Goal: Task Accomplishment & Management: Manage account settings

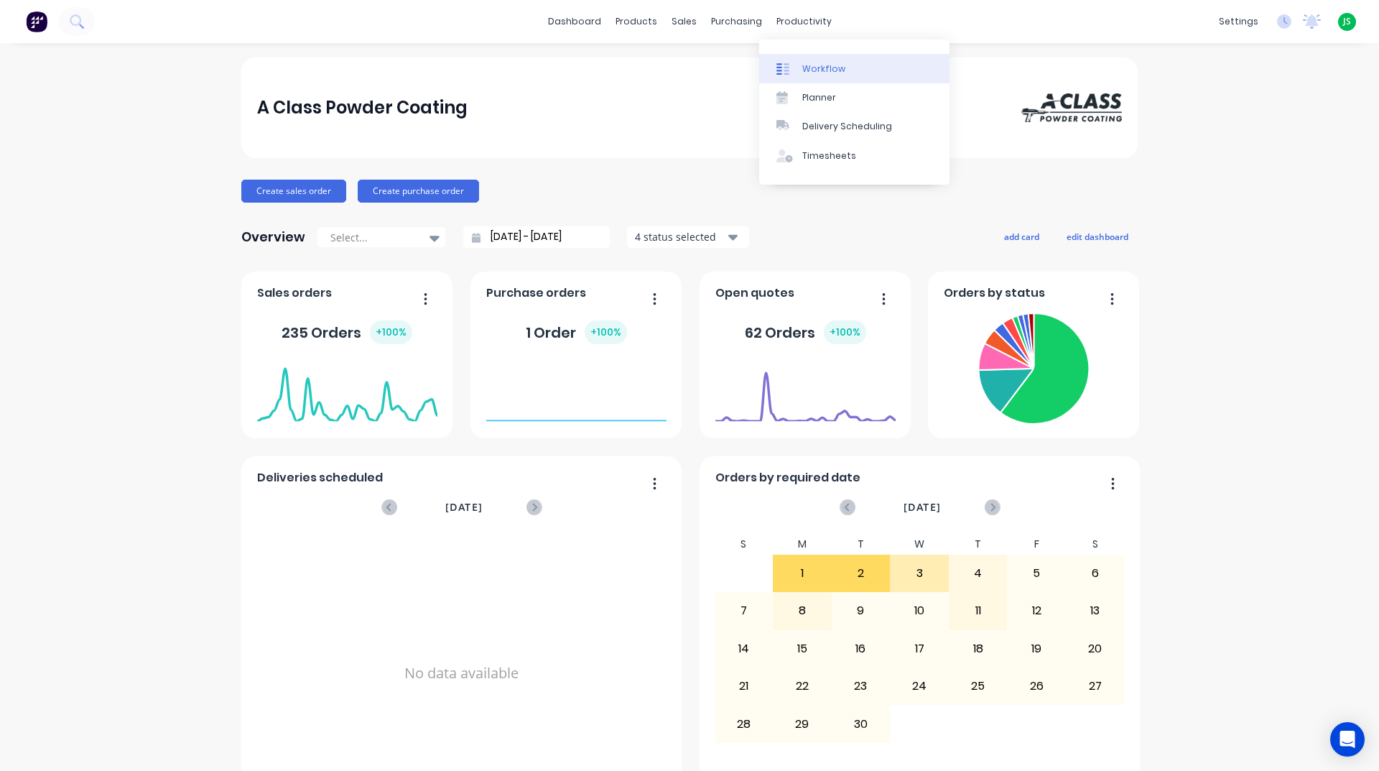
click at [822, 72] on div "Workflow" at bounding box center [823, 68] width 43 height 13
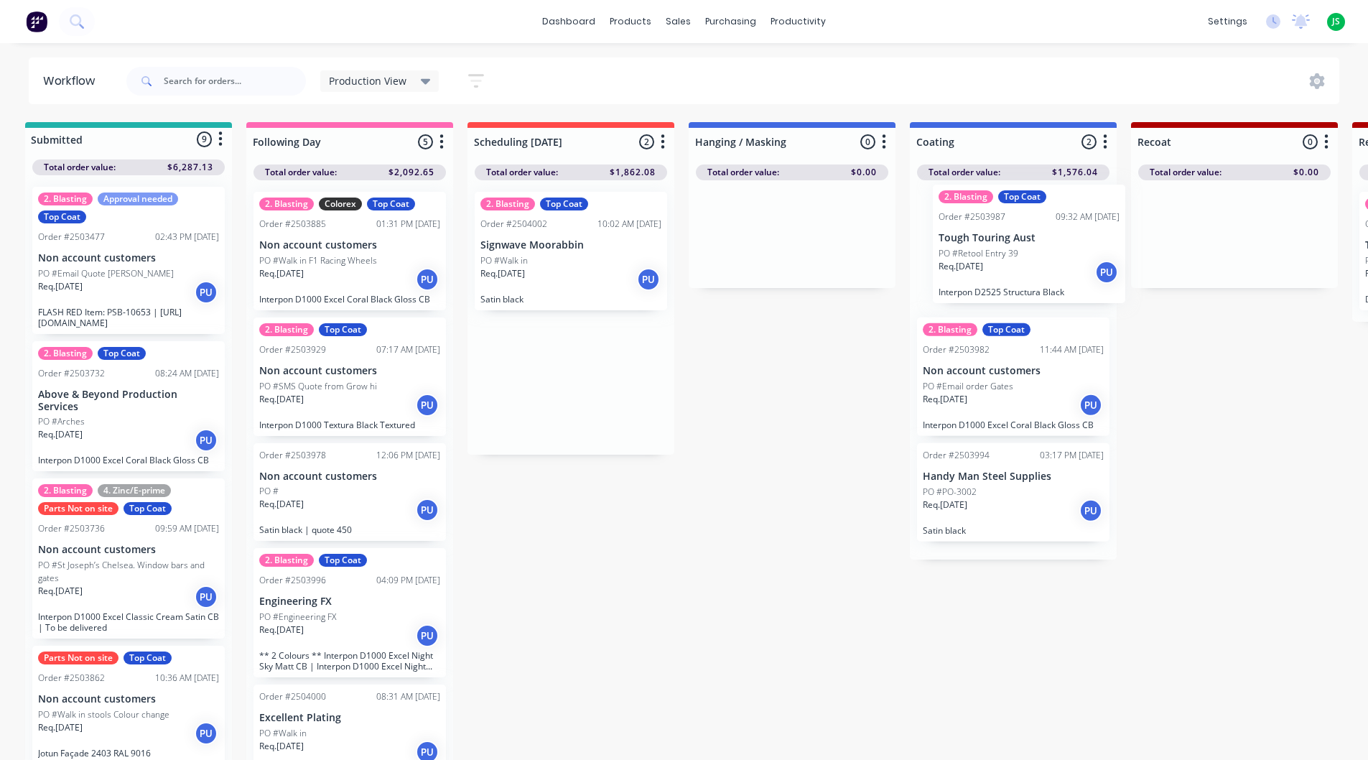
scroll to position [0, 11]
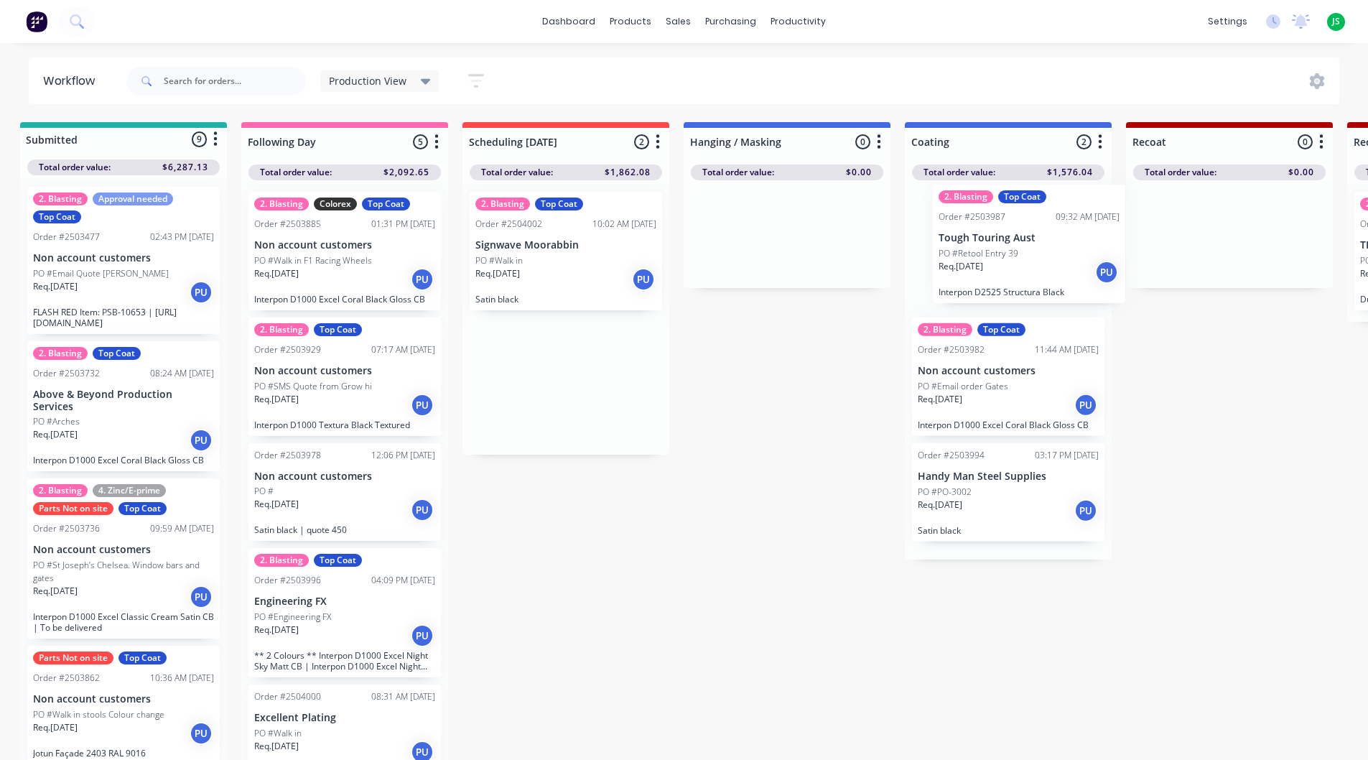
drag, startPoint x: 575, startPoint y: 261, endPoint x: 1044, endPoint y: 256, distance: 469.0
click at [585, 29] on link "dashboard" at bounding box center [569, 22] width 68 height 22
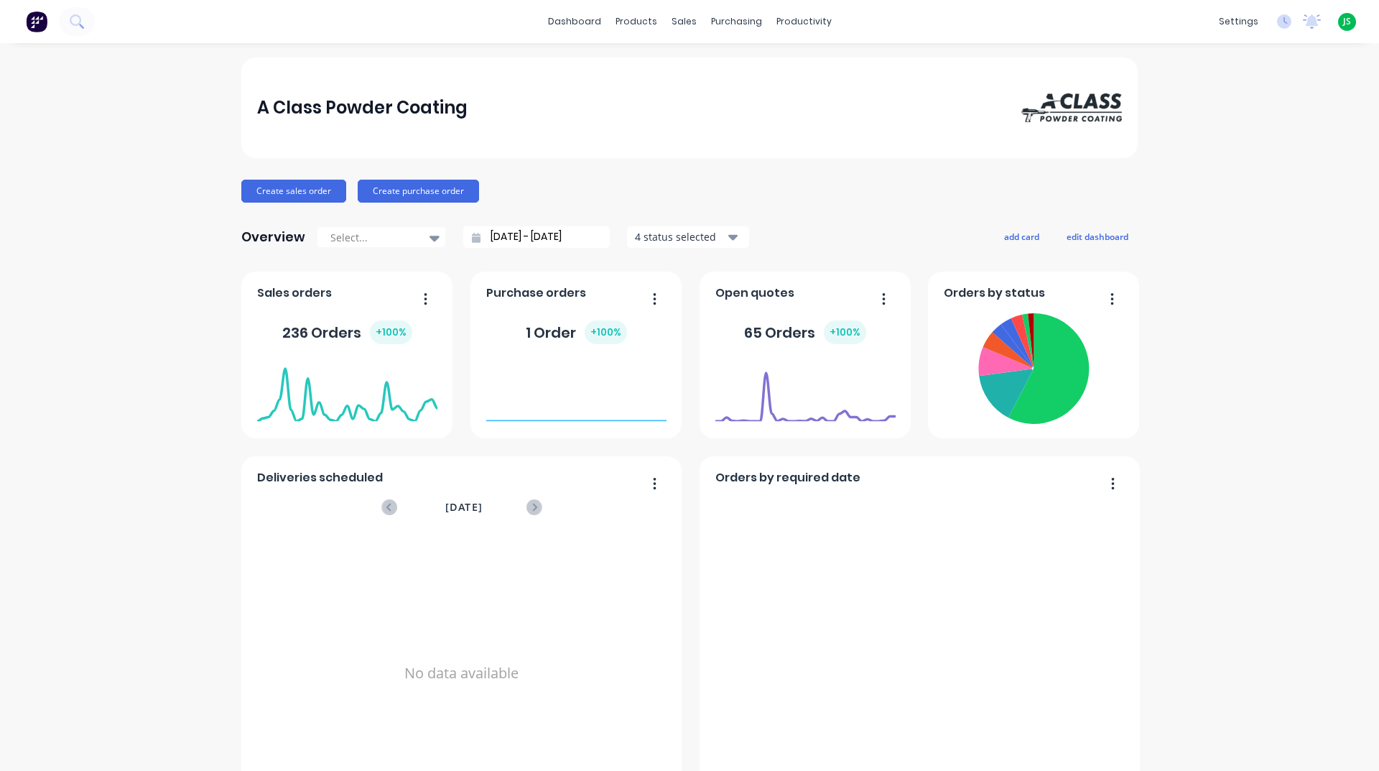
scroll to position [605, 0]
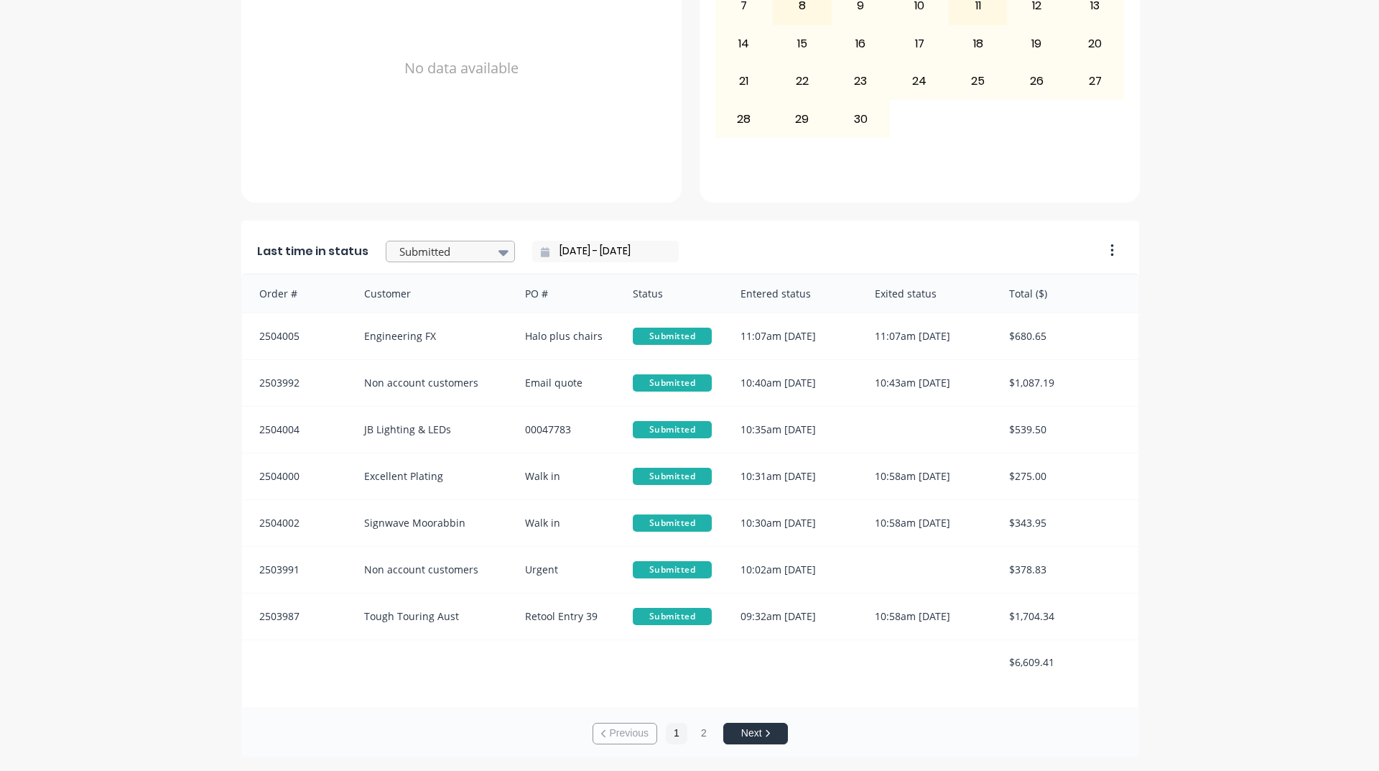
click at [493, 254] on div at bounding box center [504, 252] width 22 height 24
click at [434, 258] on div "Coating" at bounding box center [450, 244] width 129 height 27
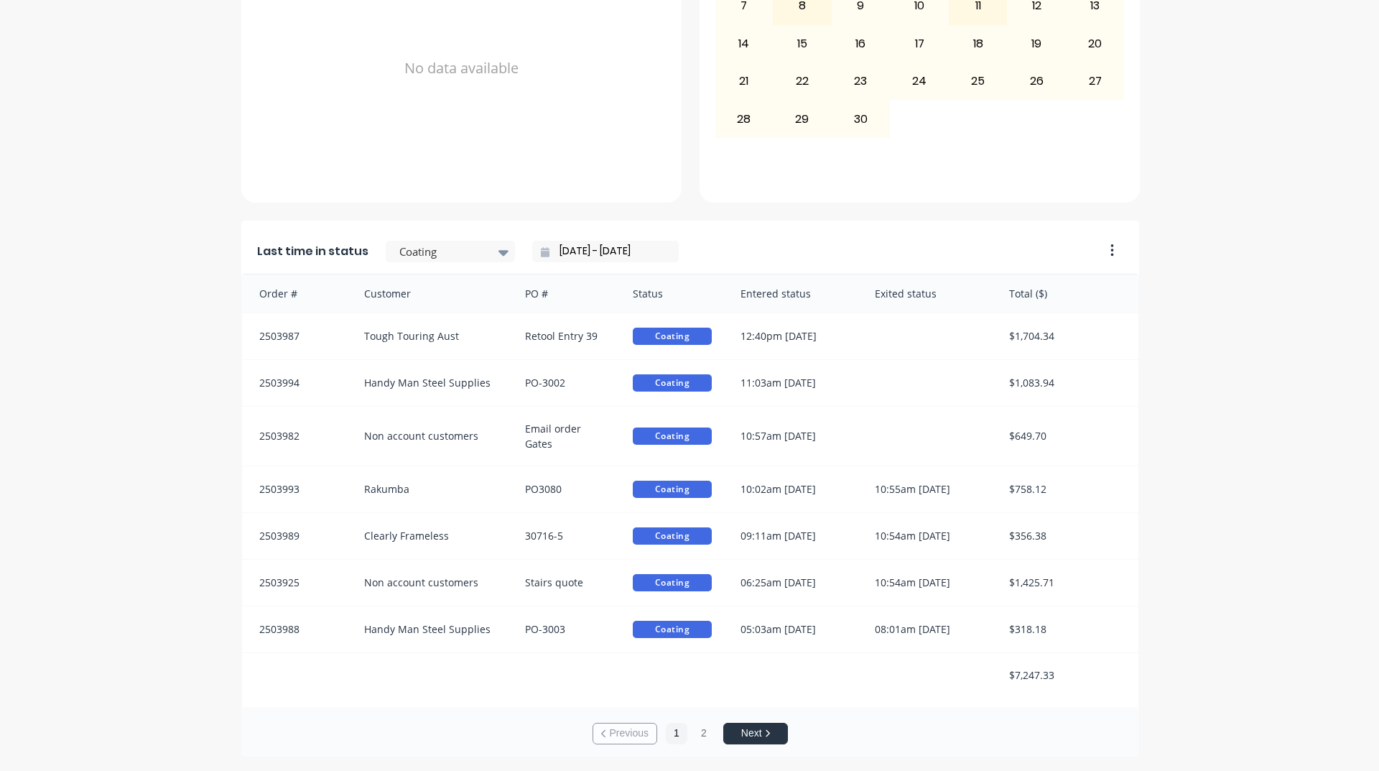
click at [137, 475] on div "A Class Powder Coating Create sales order Create purchase order Overview Select…" at bounding box center [689, 105] width 1379 height 1304
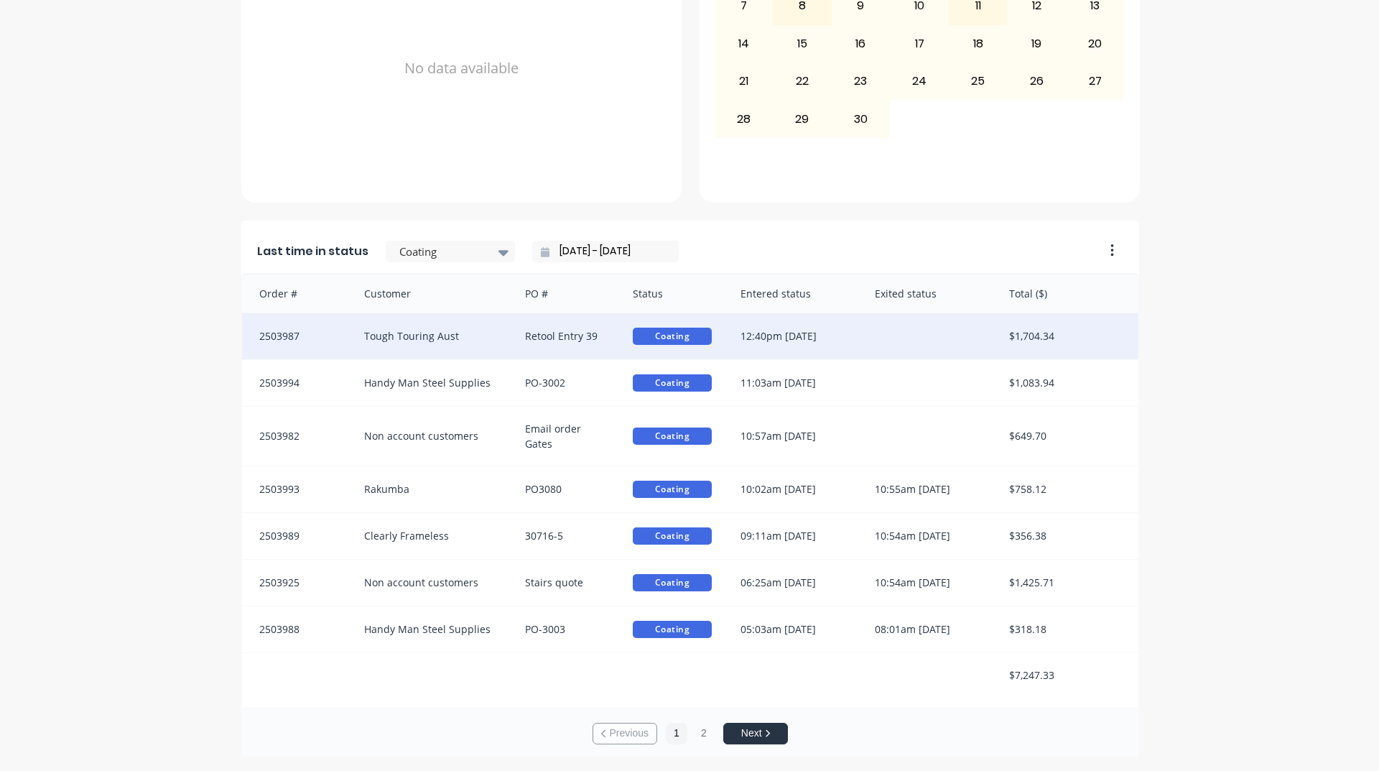
click at [472, 343] on div "Tough Touring Aust" at bounding box center [431, 336] width 162 height 46
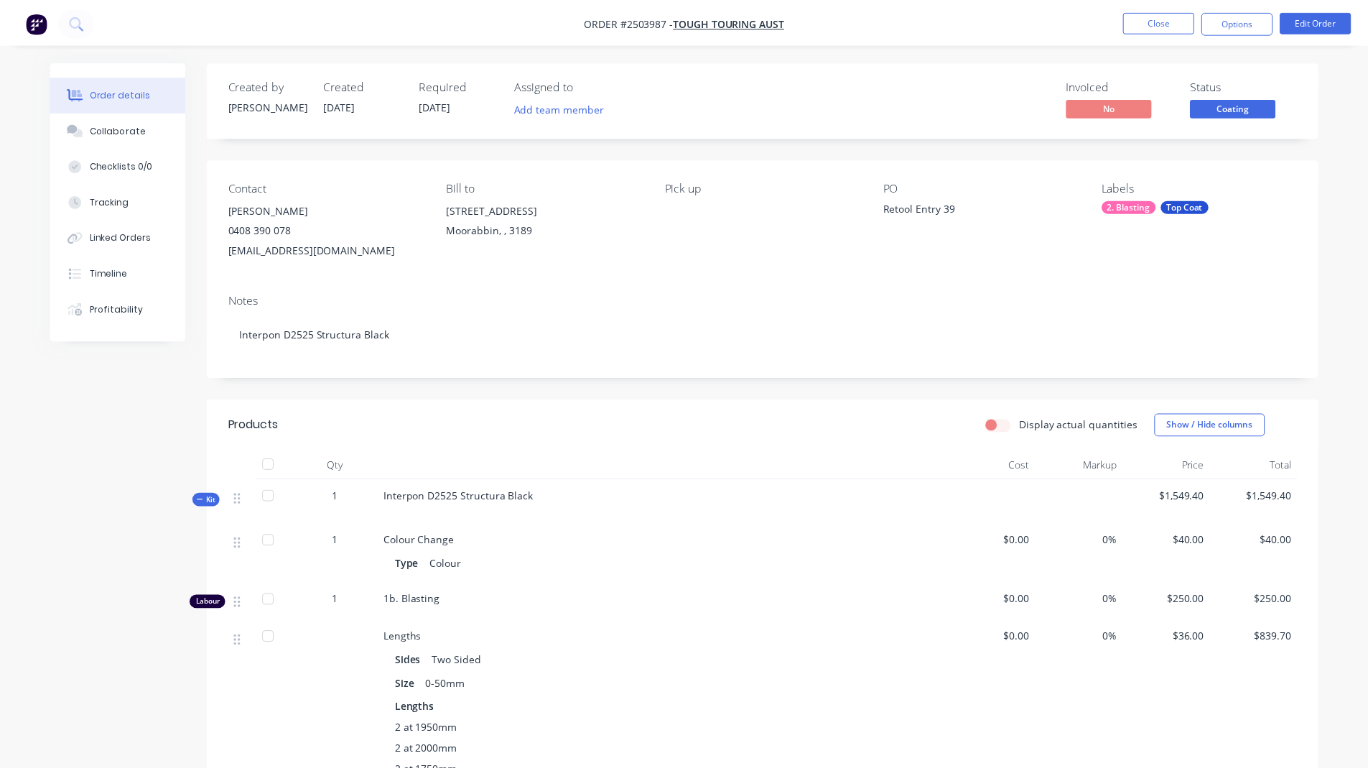
scroll to position [503, 0]
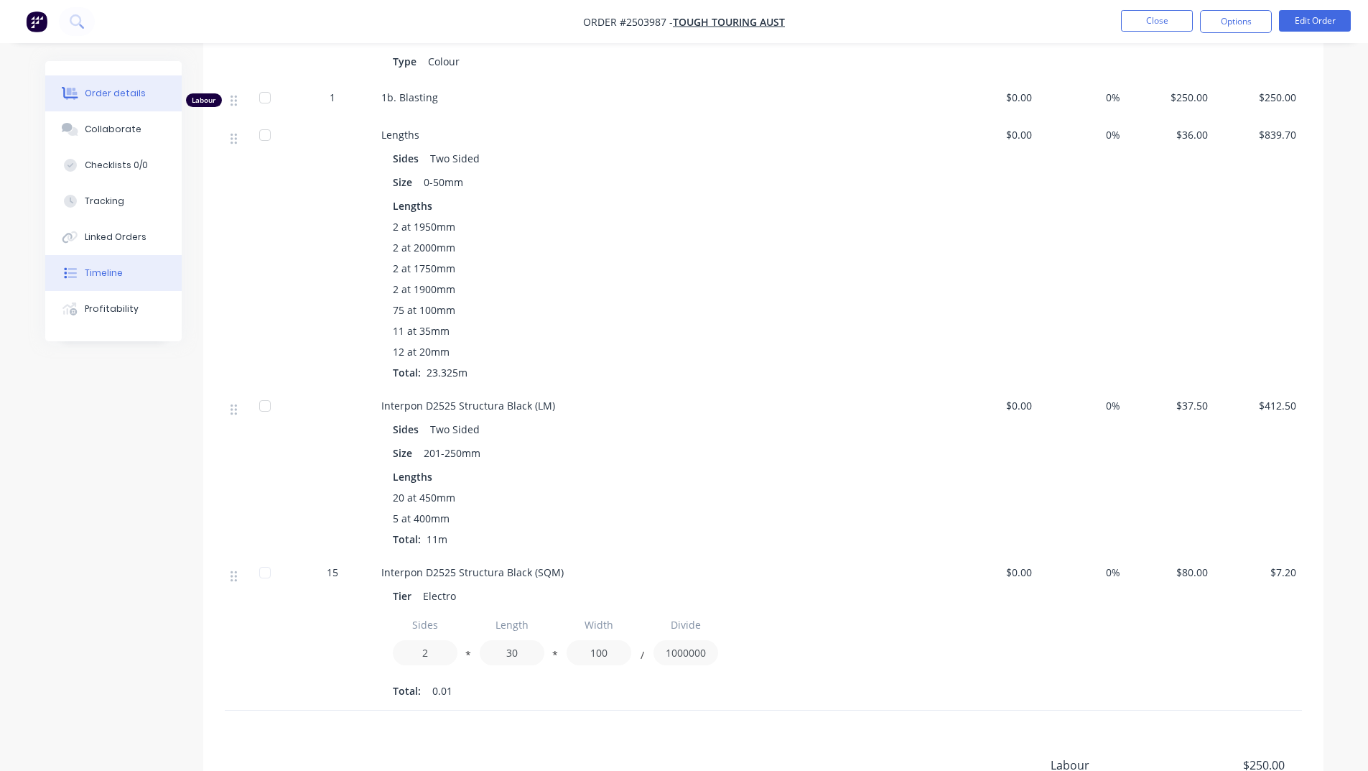
click at [131, 273] on button "Timeline" at bounding box center [113, 273] width 136 height 36
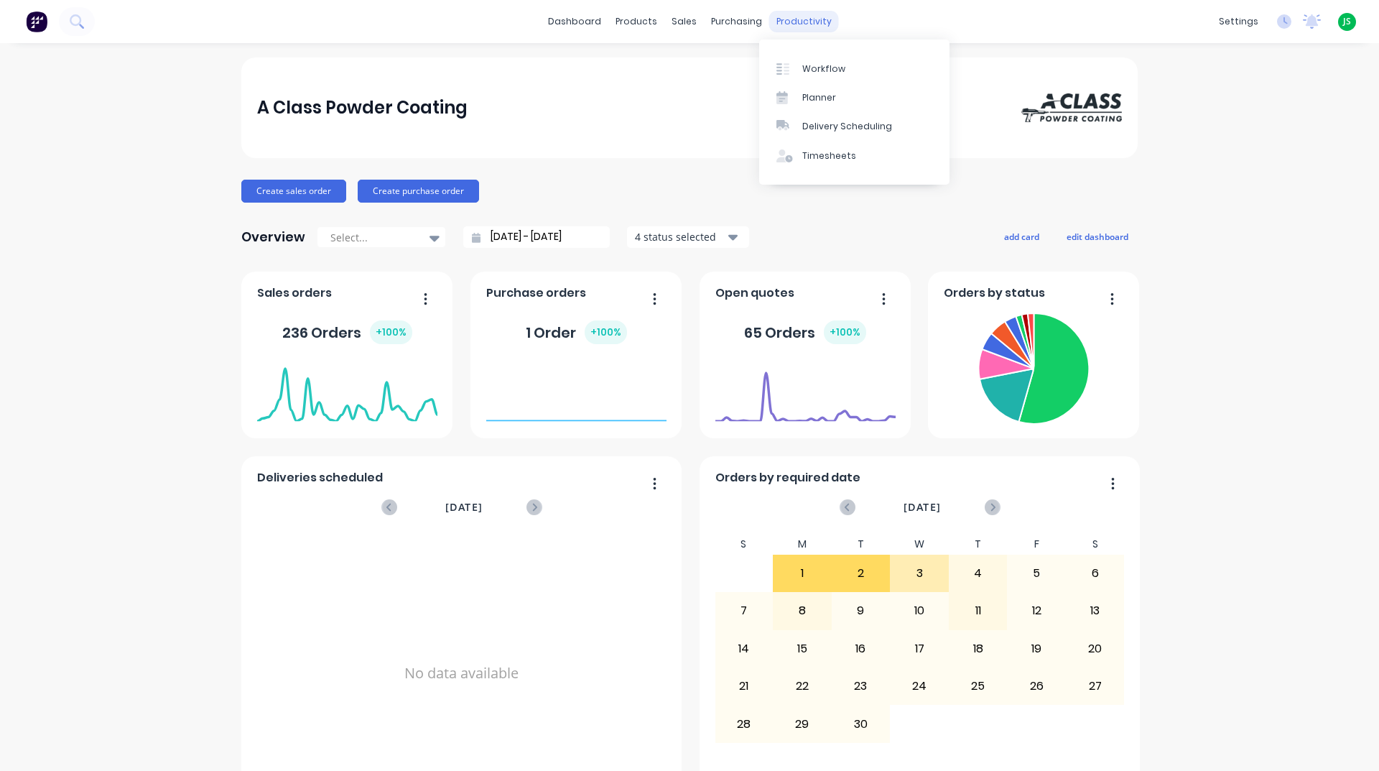
click at [799, 19] on div "productivity" at bounding box center [804, 22] width 70 height 22
click at [811, 69] on div "Workflow" at bounding box center [823, 68] width 43 height 13
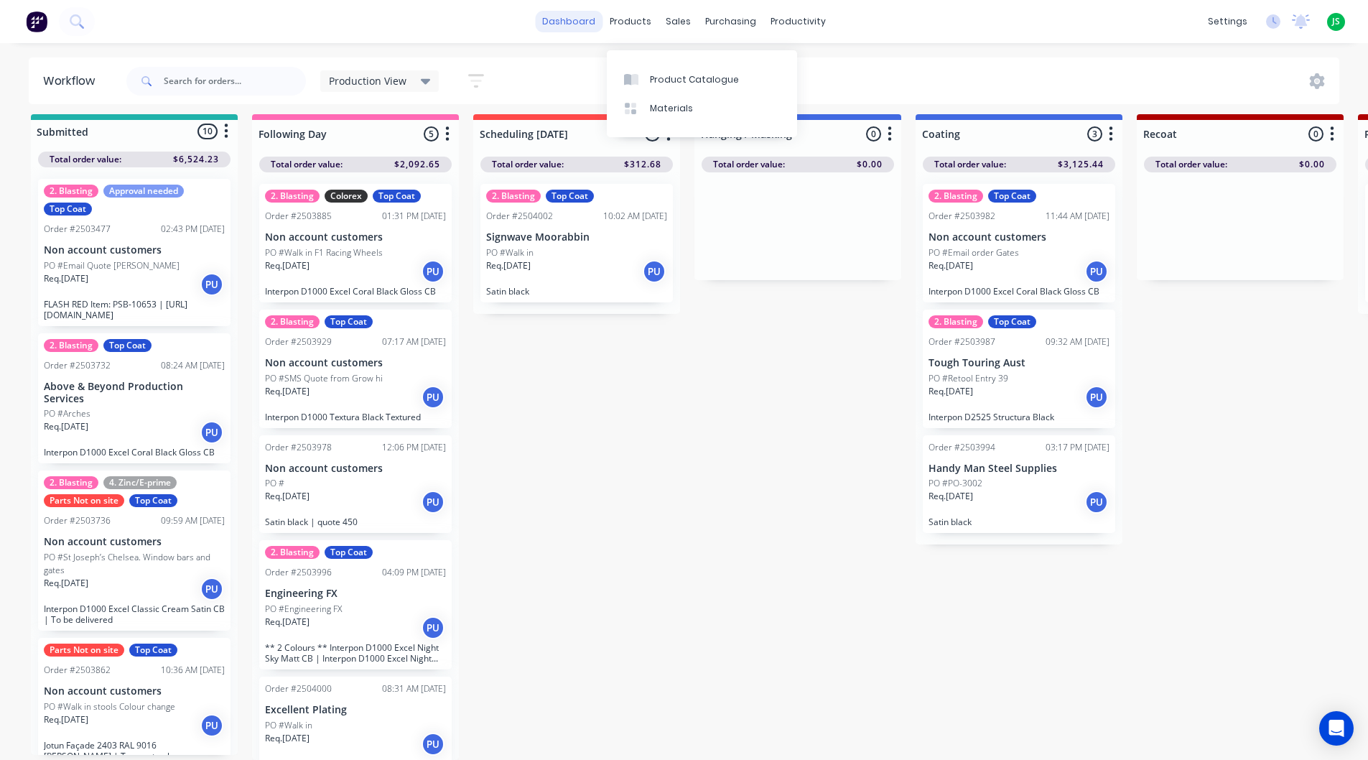
click at [552, 15] on link "dashboard" at bounding box center [569, 22] width 68 height 22
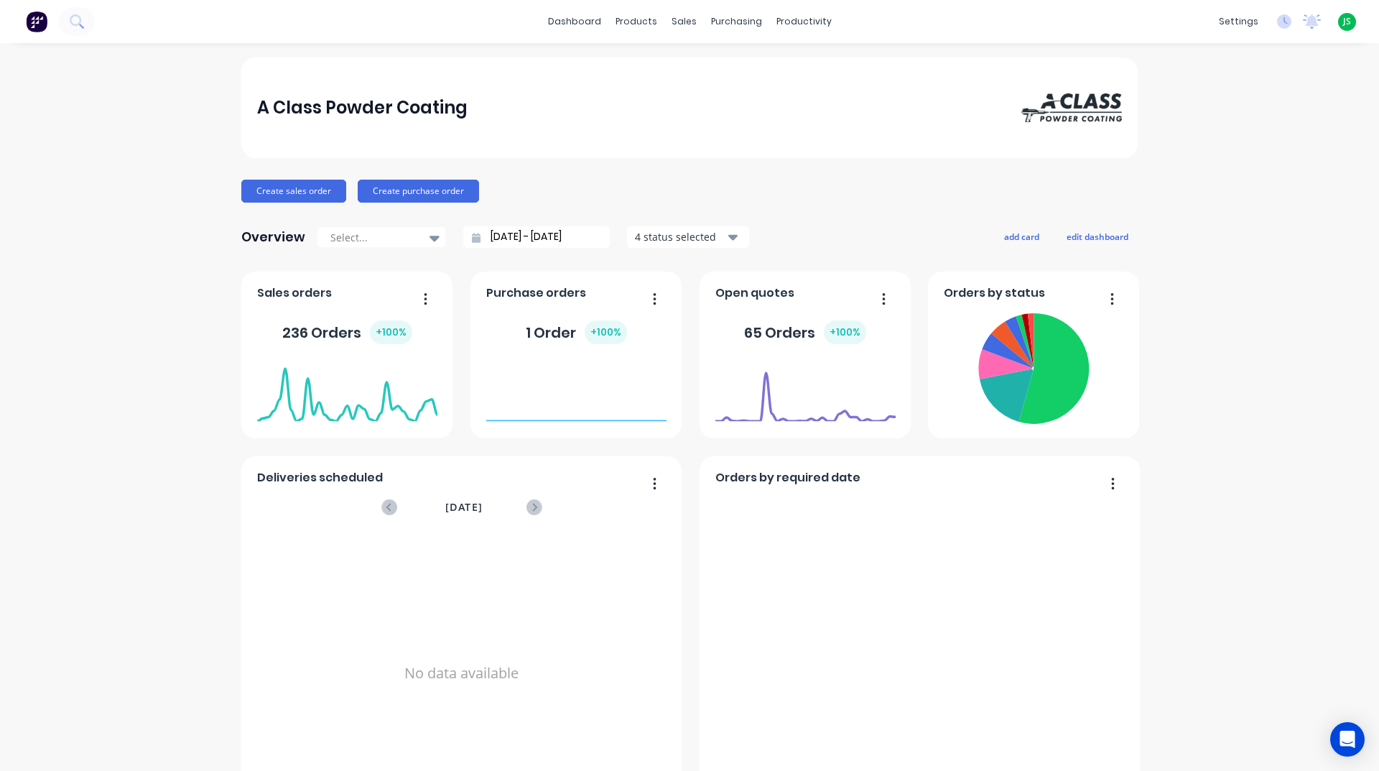
scroll to position [605, 0]
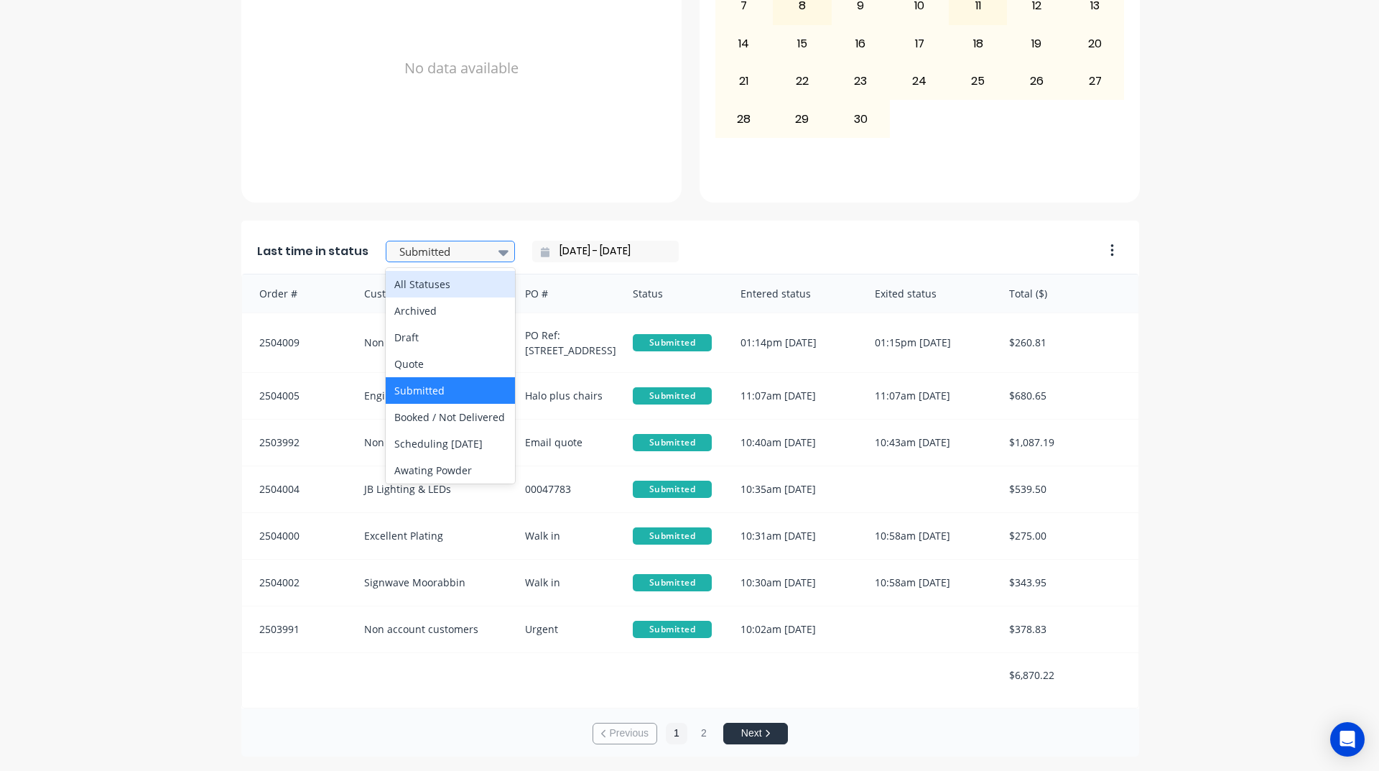
click at [472, 259] on div at bounding box center [443, 252] width 90 height 18
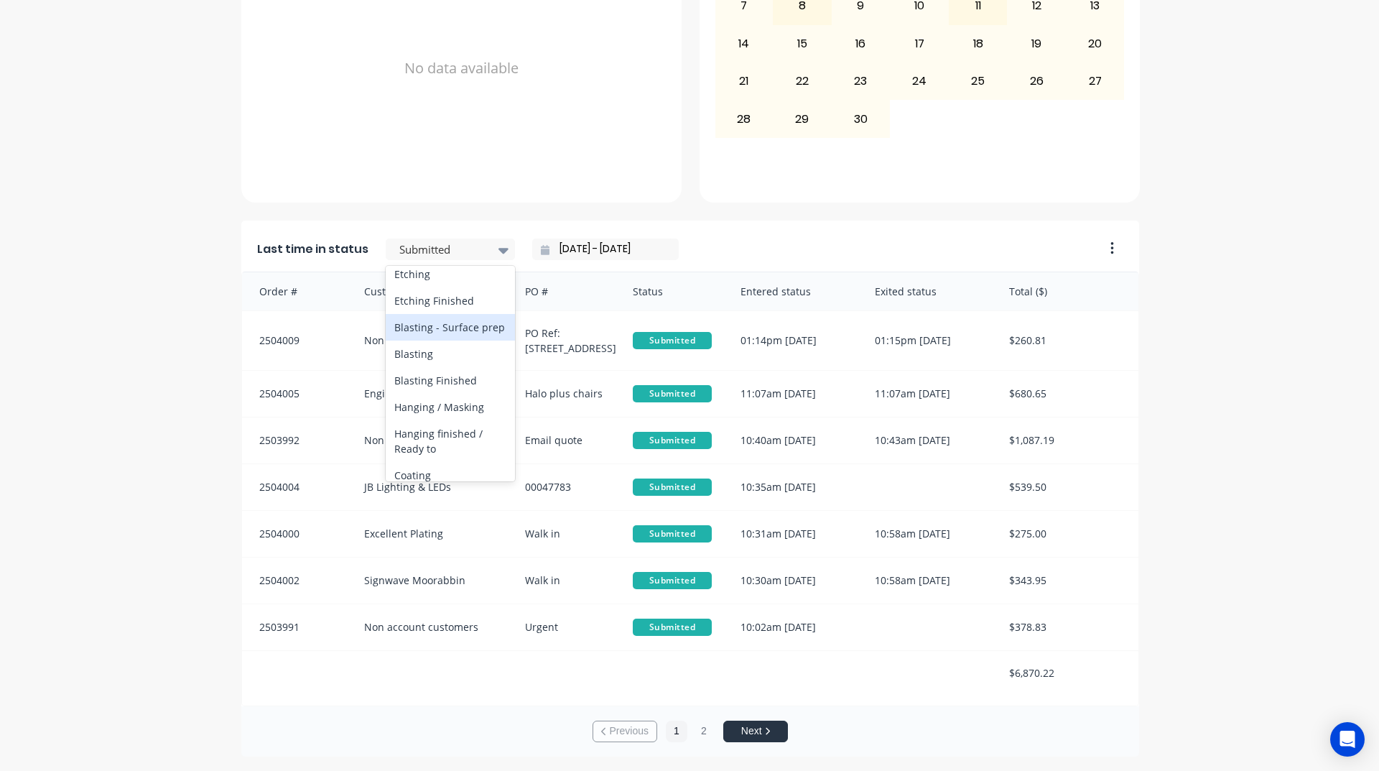
scroll to position [503, 0]
click at [473, 328] on div "Coating" at bounding box center [450, 314] width 129 height 27
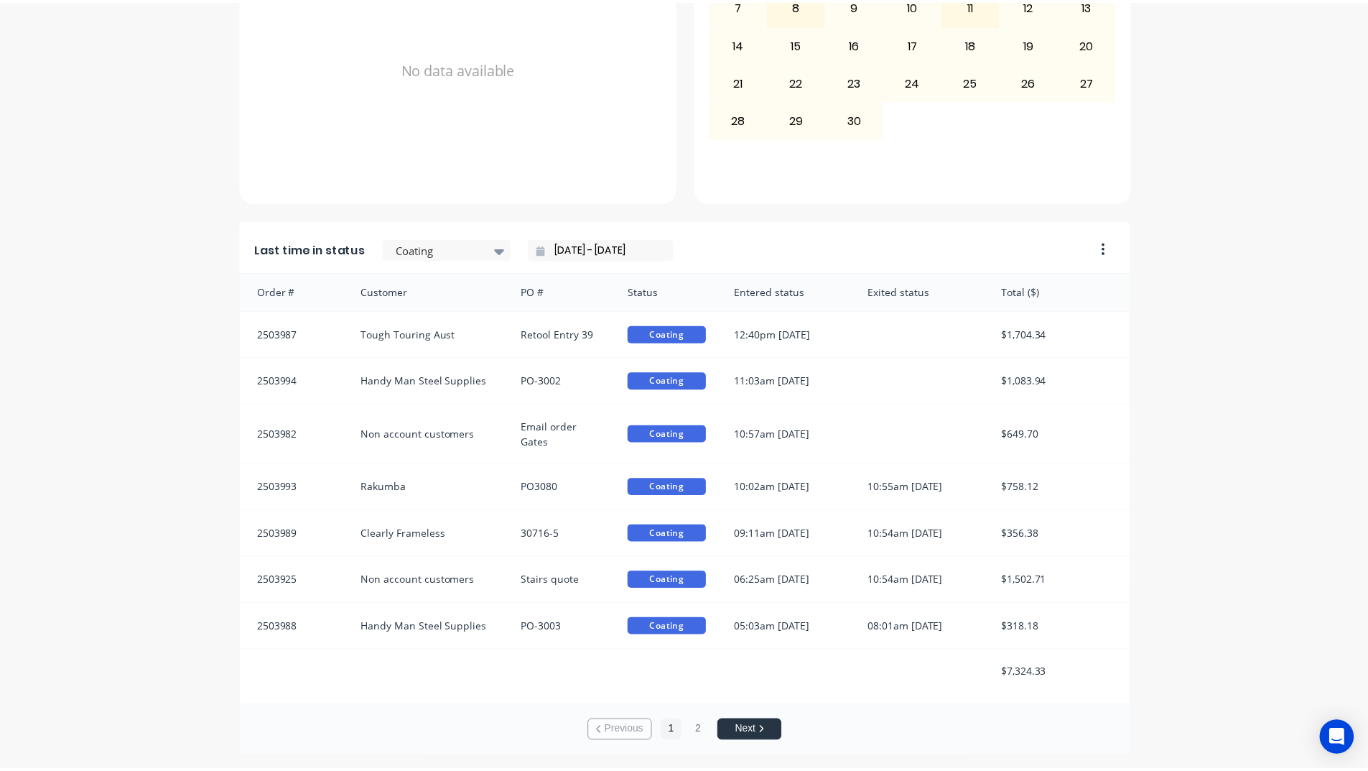
scroll to position [2, 0]
click at [702, 730] on button "2" at bounding box center [704, 731] width 22 height 22
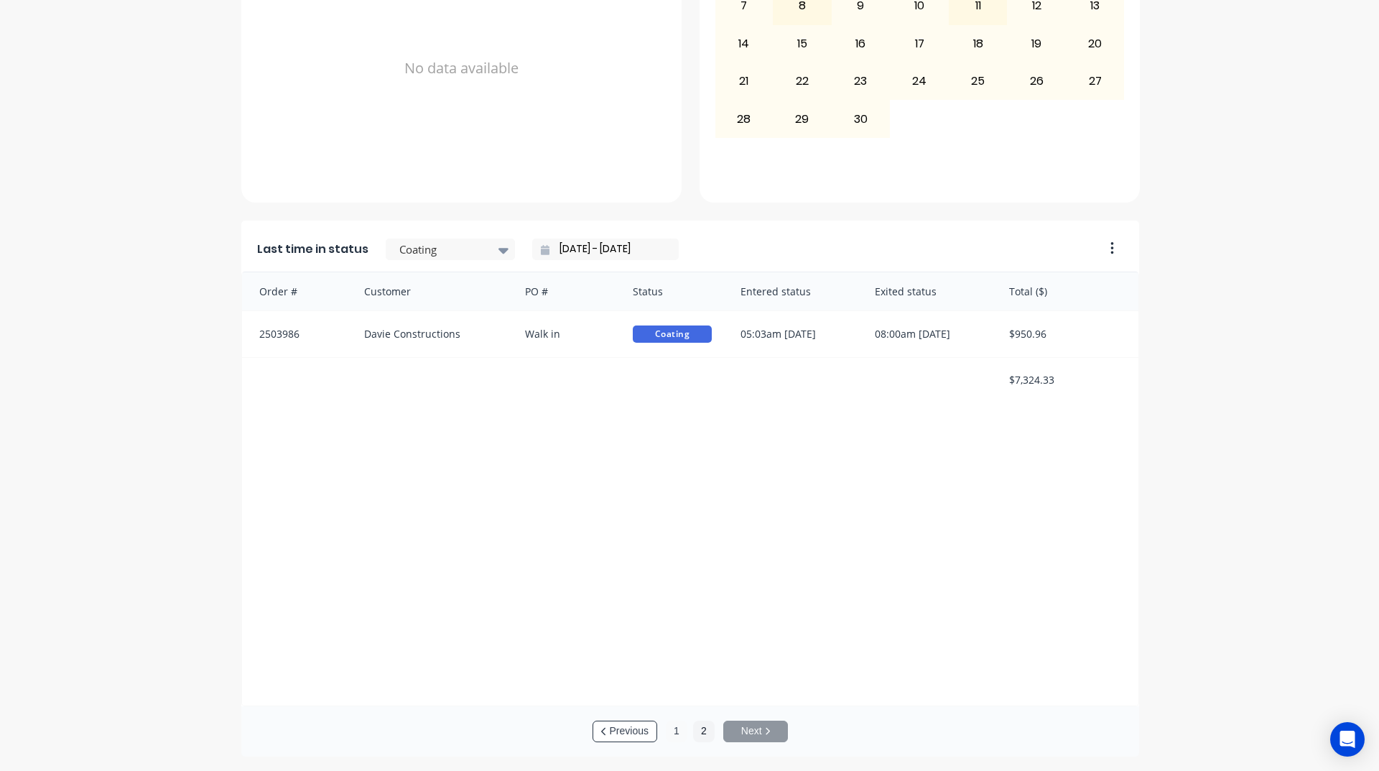
click at [671, 730] on button "1" at bounding box center [677, 731] width 22 height 22
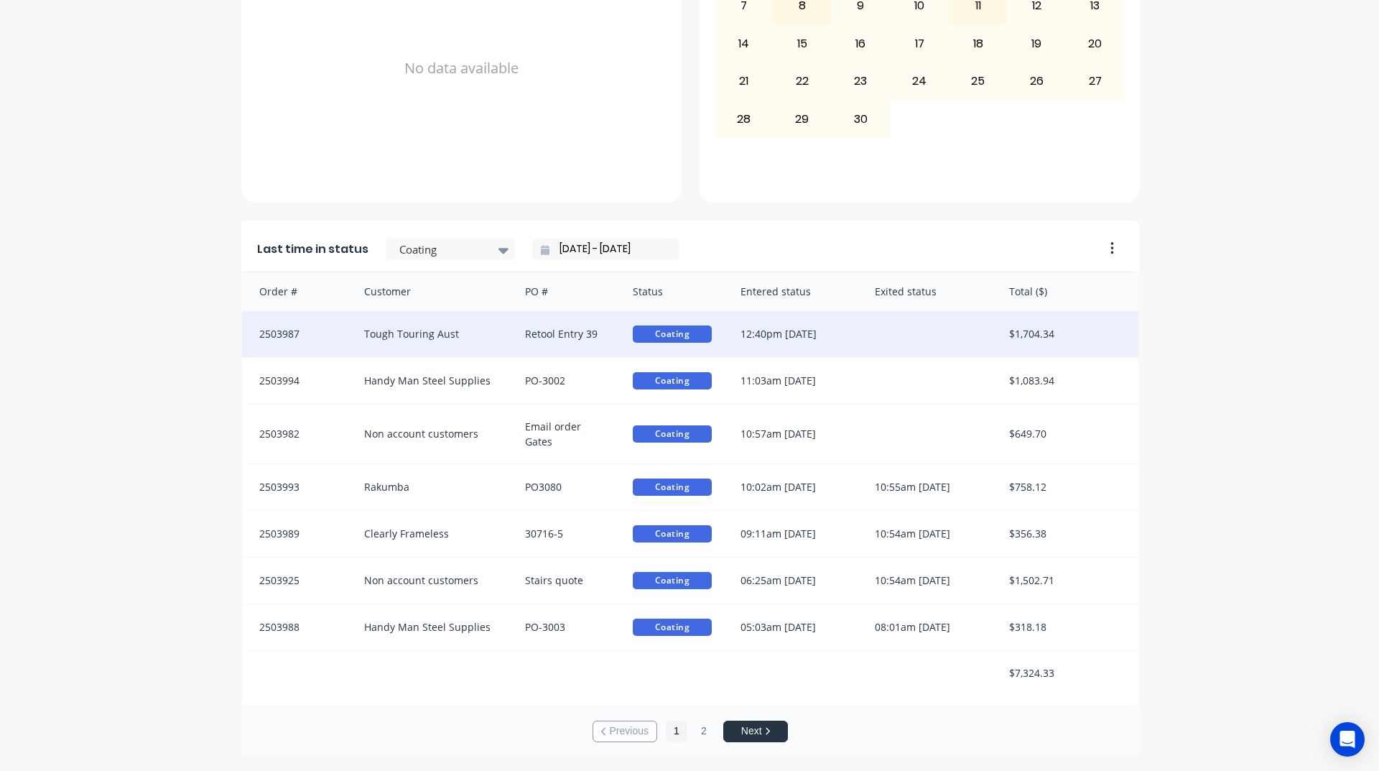
click at [1083, 335] on div "$1,704.34" at bounding box center [1067, 334] width 144 height 46
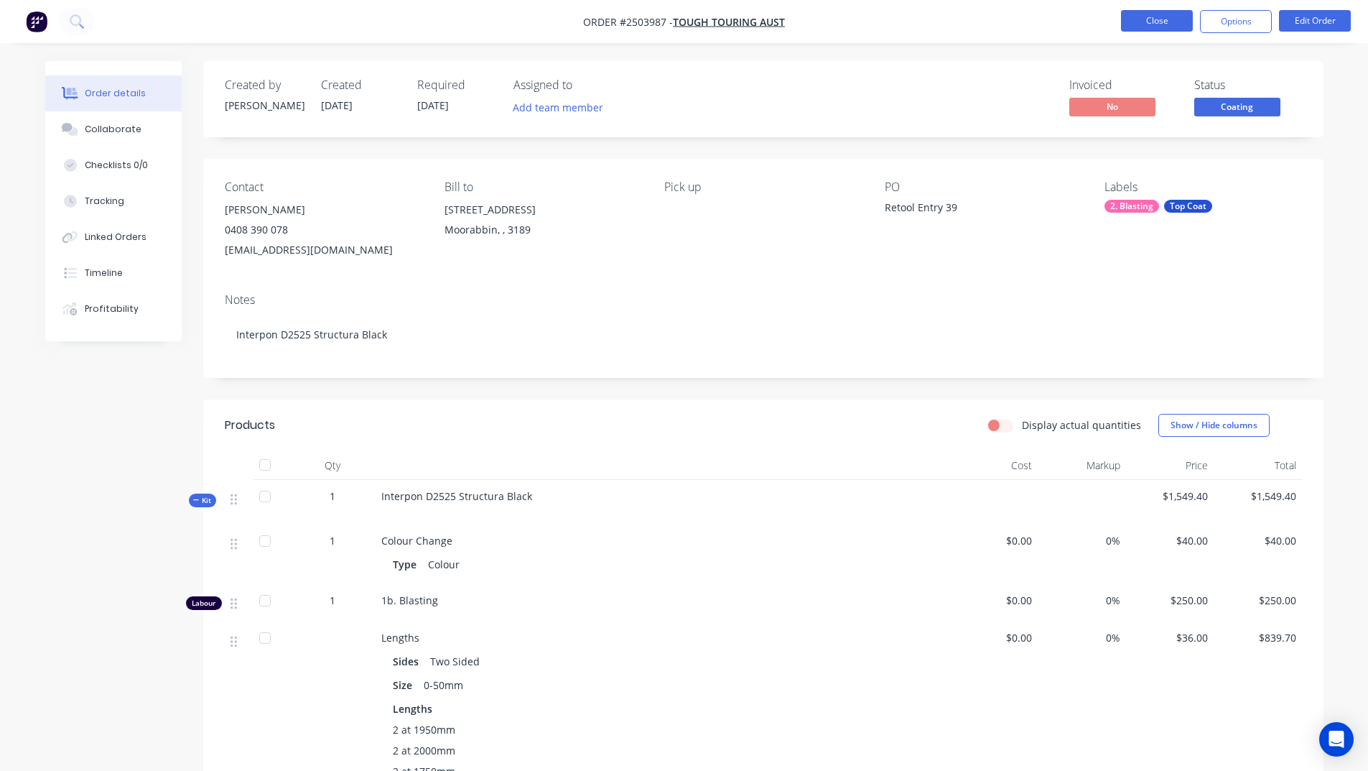
click at [1143, 24] on button "Close" at bounding box center [1157, 21] width 72 height 22
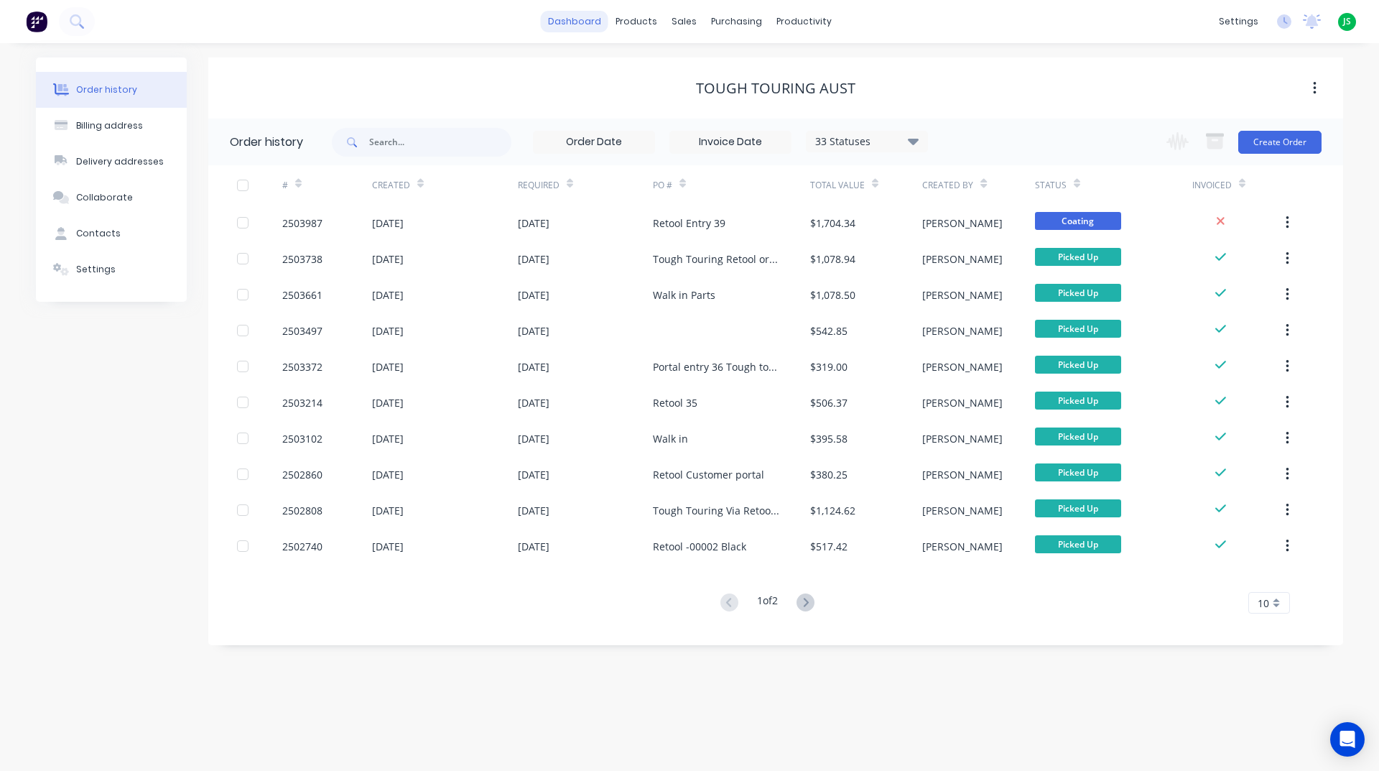
click at [573, 26] on link "dashboard" at bounding box center [575, 22] width 68 height 22
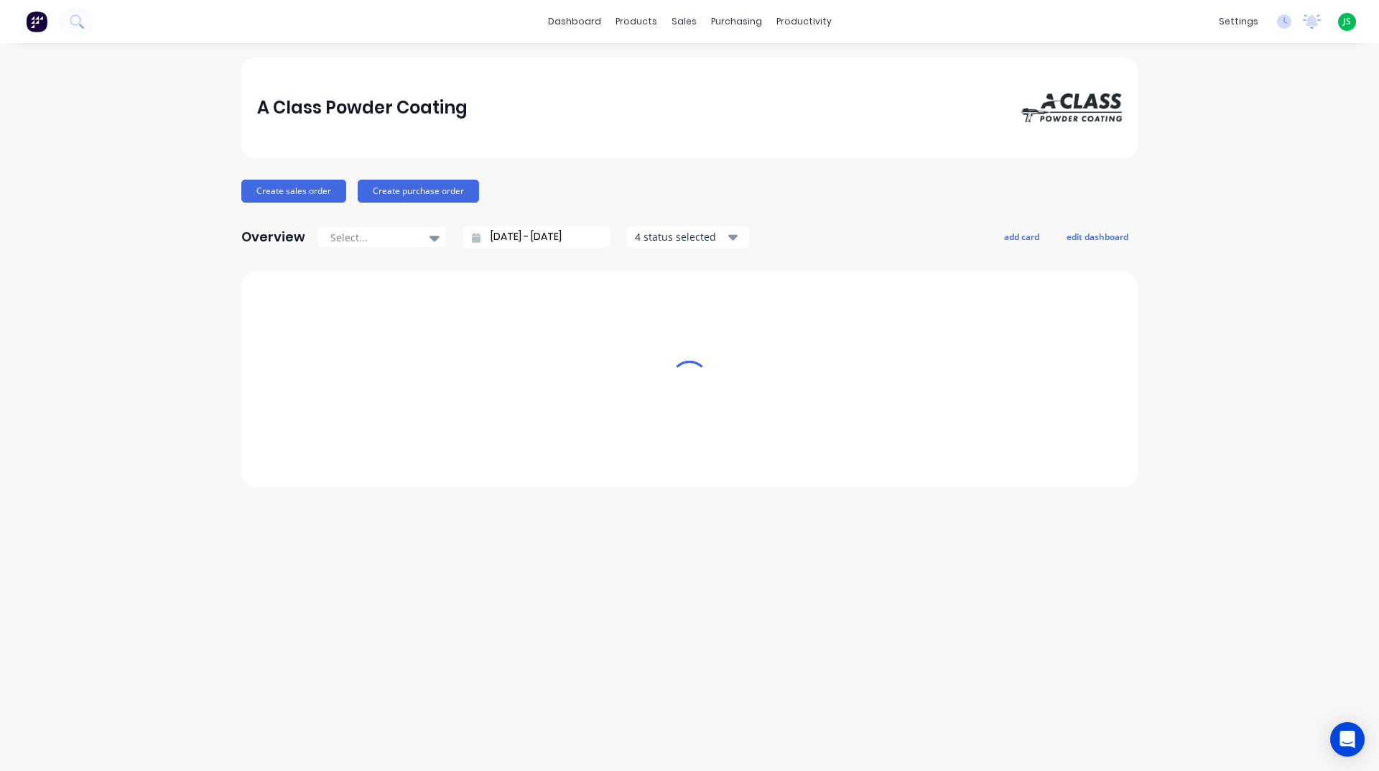
click at [786, 24] on div "productivity" at bounding box center [804, 22] width 70 height 22
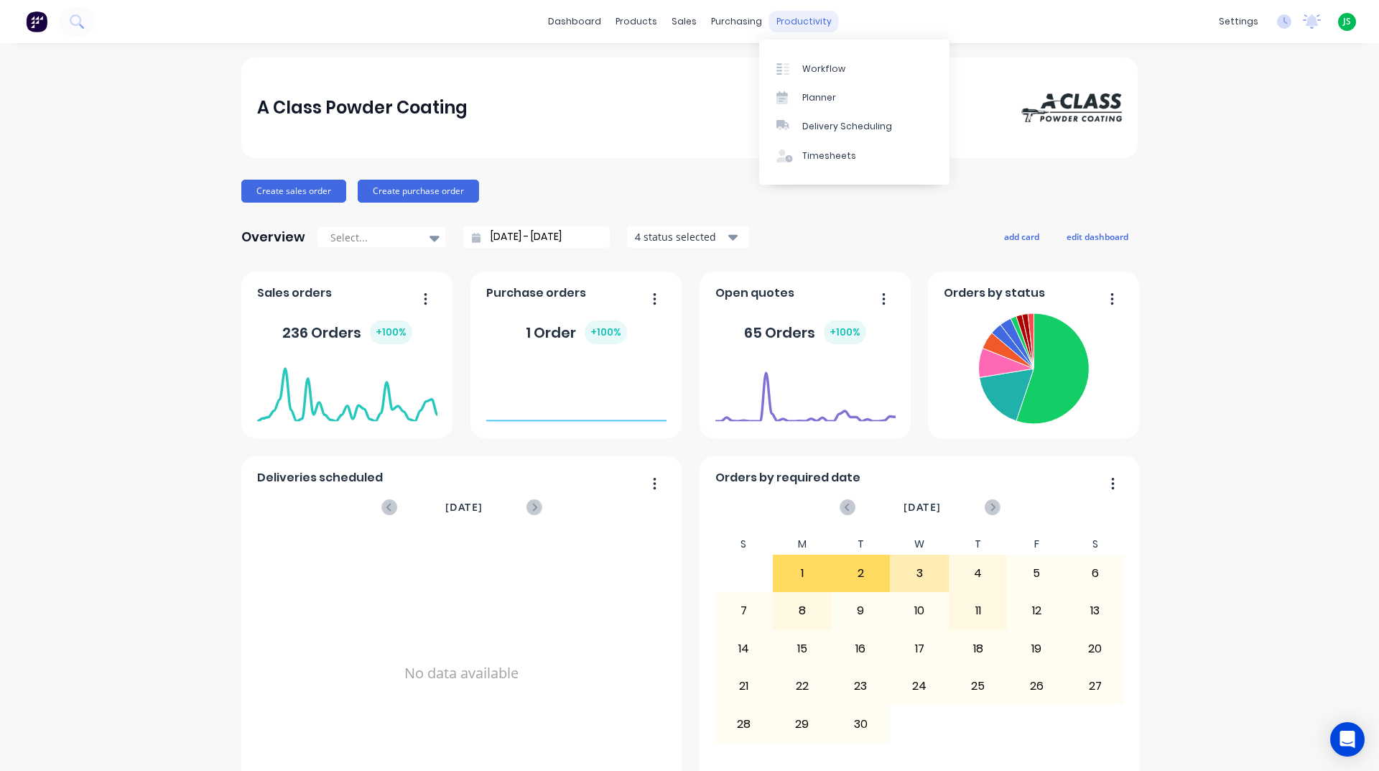
click at [804, 26] on div "productivity" at bounding box center [804, 22] width 70 height 22
click at [807, 69] on div "Workflow" at bounding box center [823, 68] width 43 height 13
